Goal: Transaction & Acquisition: Purchase product/service

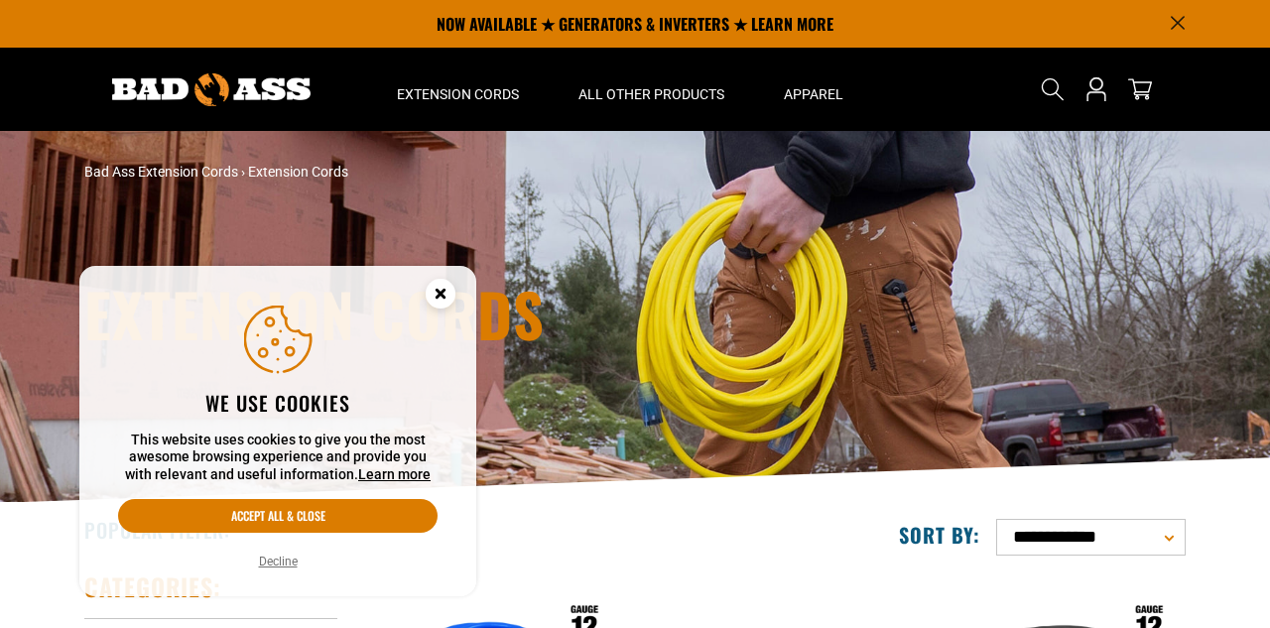
click at [269, 560] on button "Decline" at bounding box center [278, 562] width 51 height 20
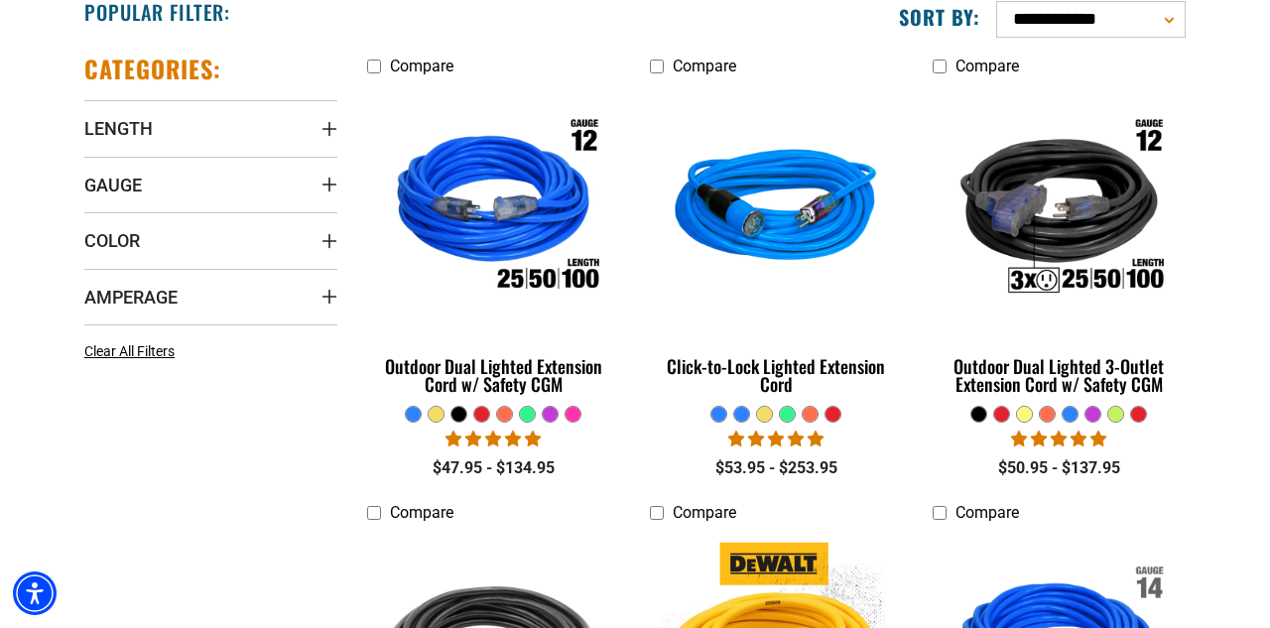
scroll to position [544, 0]
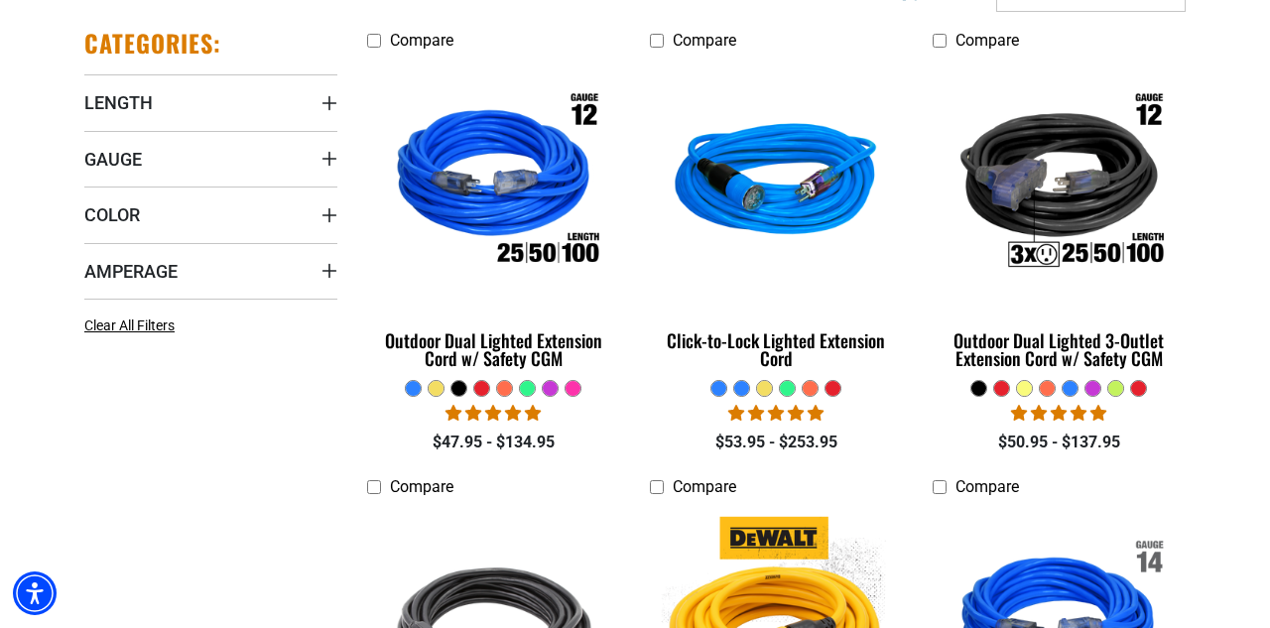
click at [579, 392] on div at bounding box center [573, 388] width 15 height 15
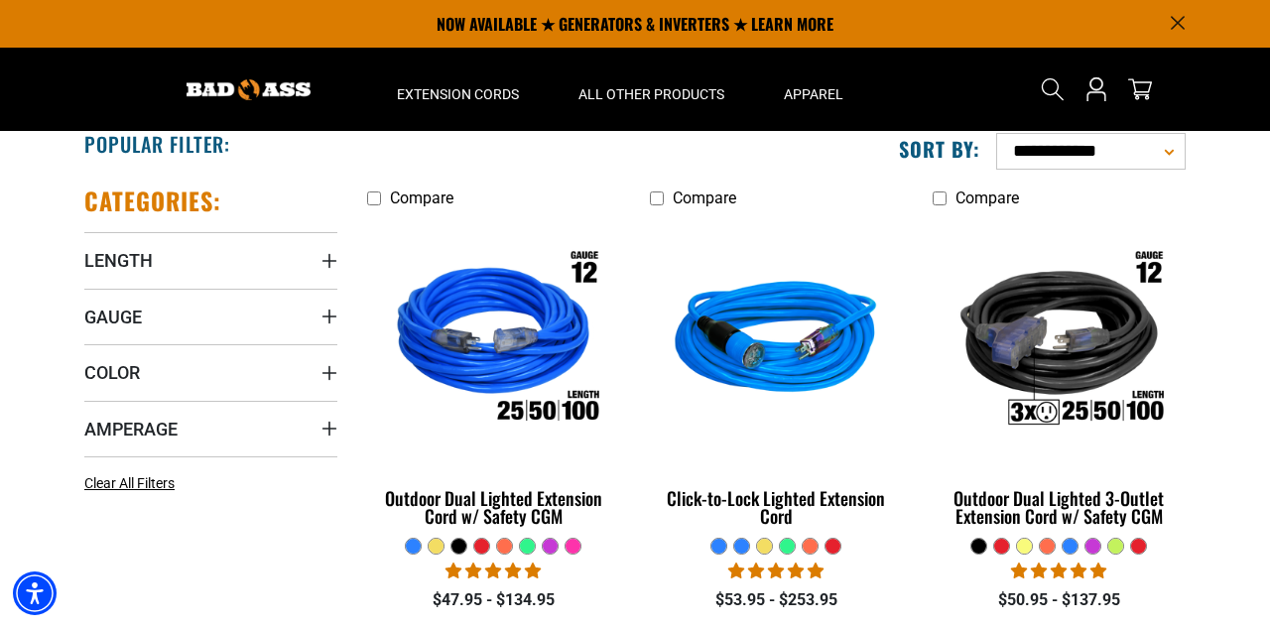
scroll to position [361, 0]
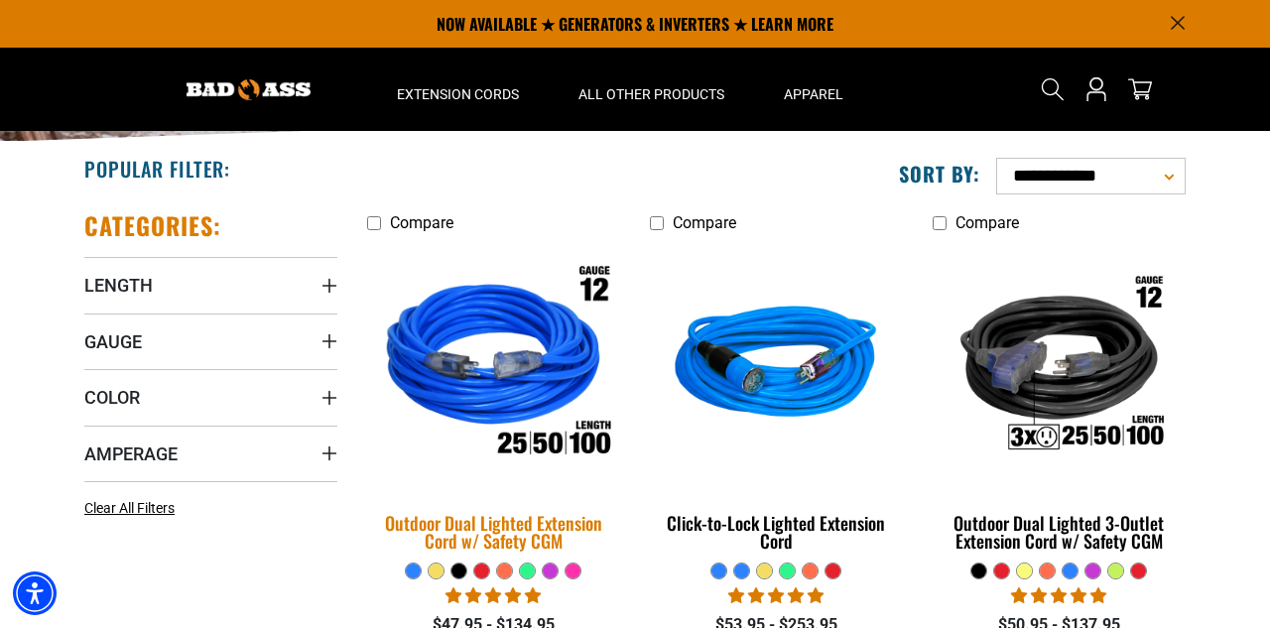
click at [508, 351] on img at bounding box center [494, 366] width 278 height 254
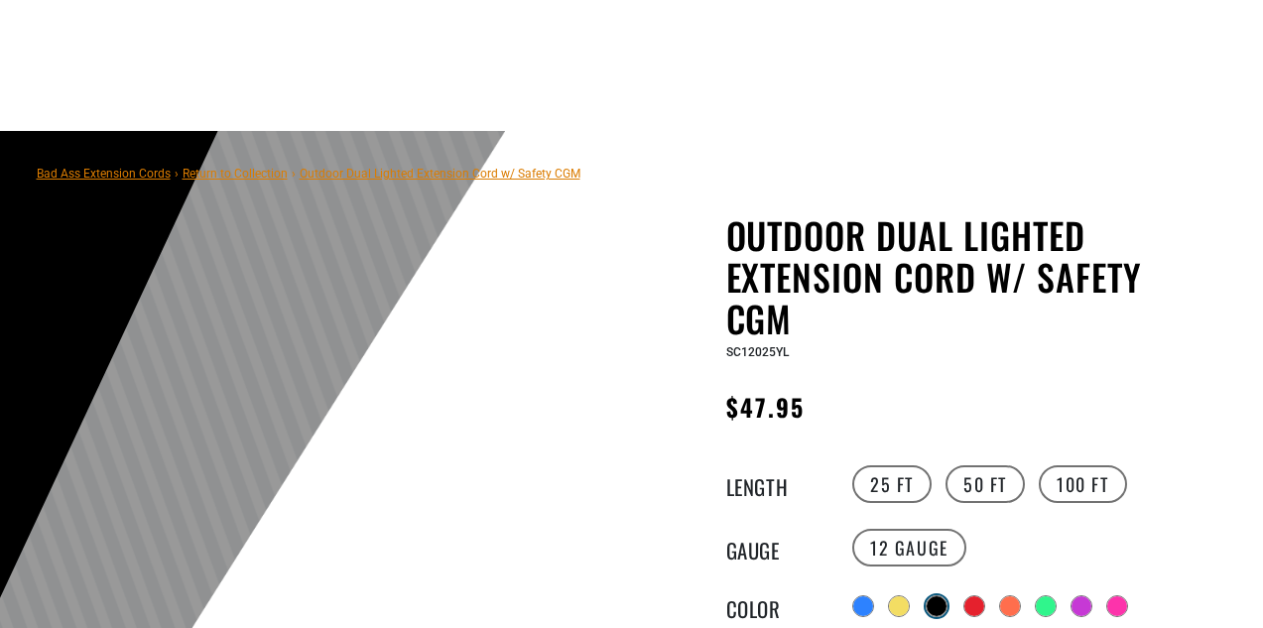
scroll to position [161, 0]
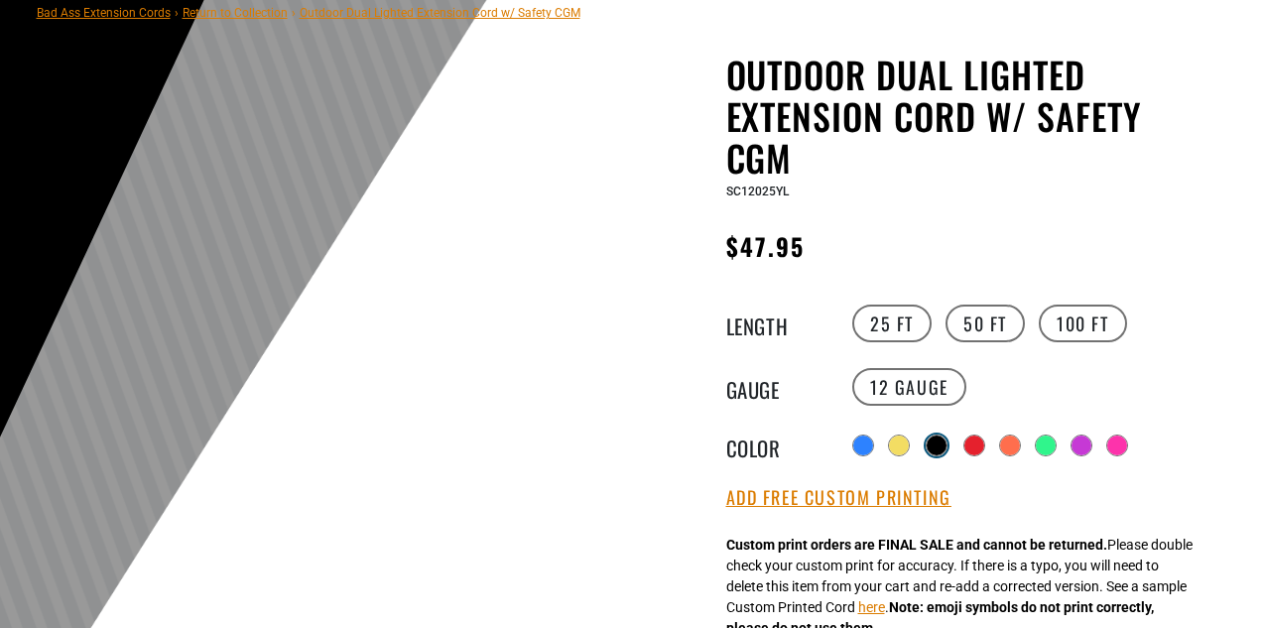
click at [944, 437] on div at bounding box center [937, 446] width 20 height 20
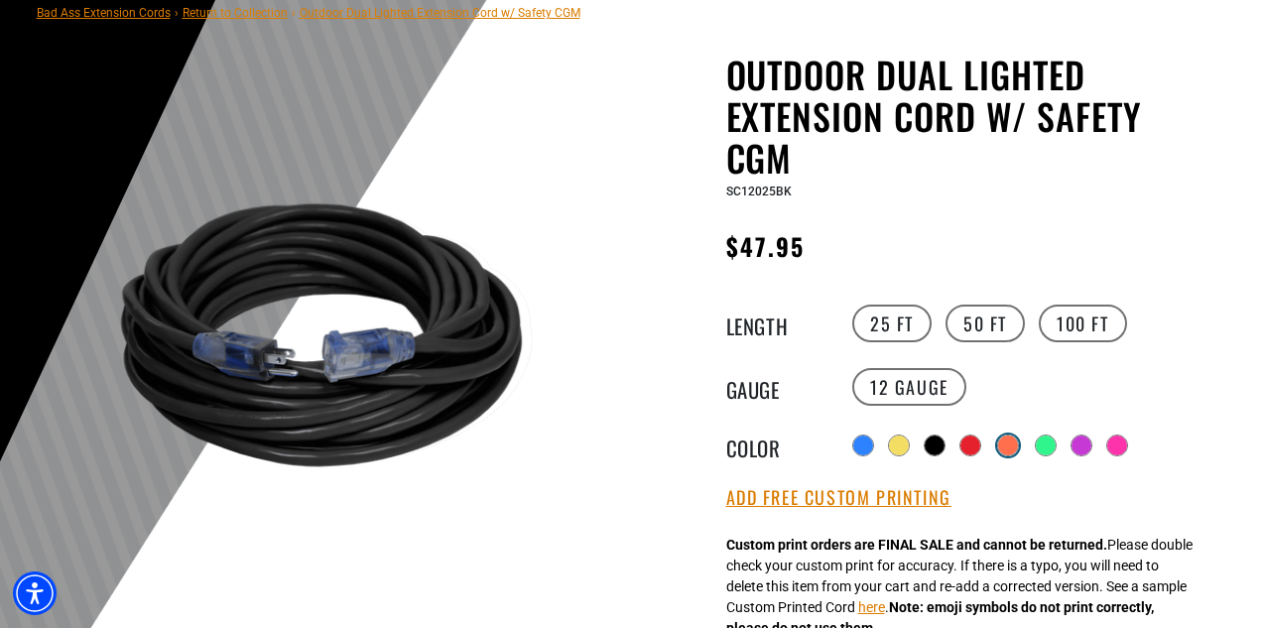
click at [1016, 441] on div at bounding box center [1008, 446] width 20 height 20
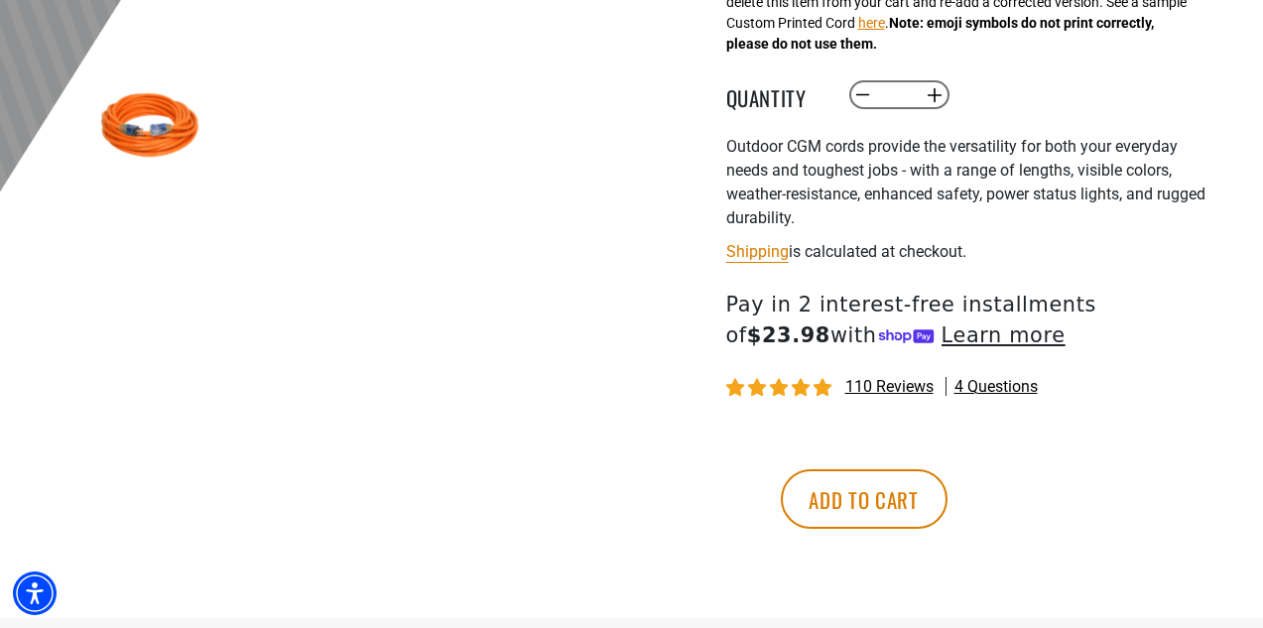
scroll to position [664, 0]
